Goal: Find specific page/section: Find specific page/section

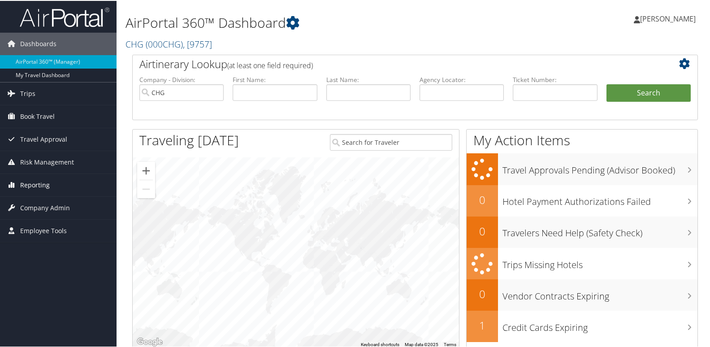
click at [44, 178] on span "Reporting" at bounding box center [35, 184] width 30 height 22
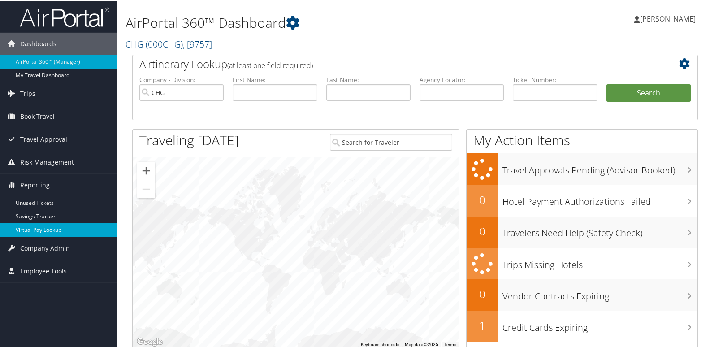
click at [54, 227] on link "Virtual Pay Lookup" at bounding box center [58, 228] width 117 height 13
